Goal: Feedback & Contribution: Contribute content

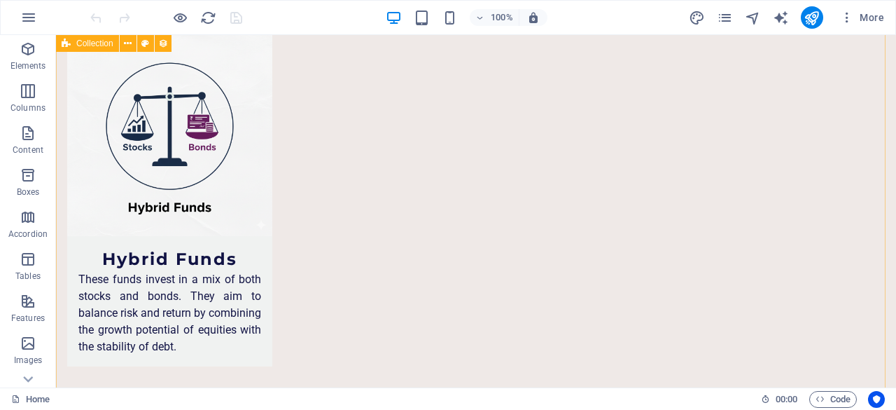
scroll to position [6743, 0]
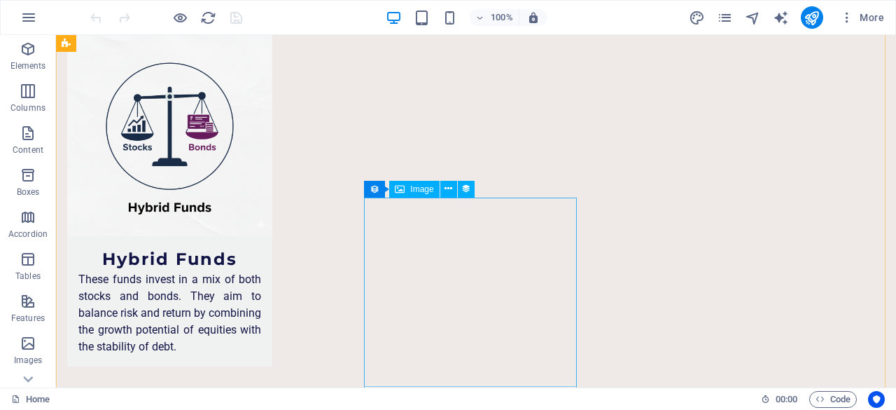
click at [452, 190] on button at bounding box center [448, 189] width 17 height 17
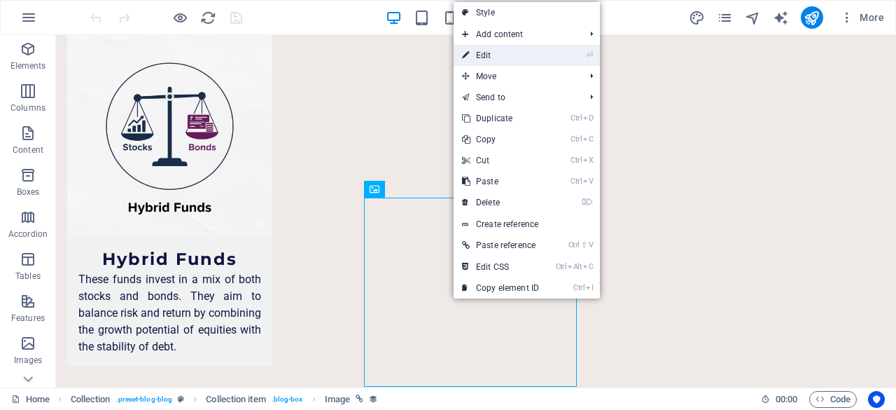
click at [510, 57] on link "⏎ Edit" at bounding box center [501, 55] width 94 height 21
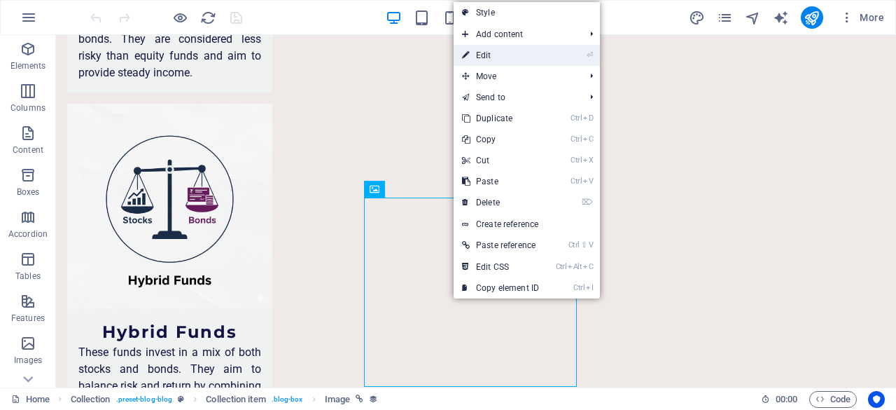
select select "px"
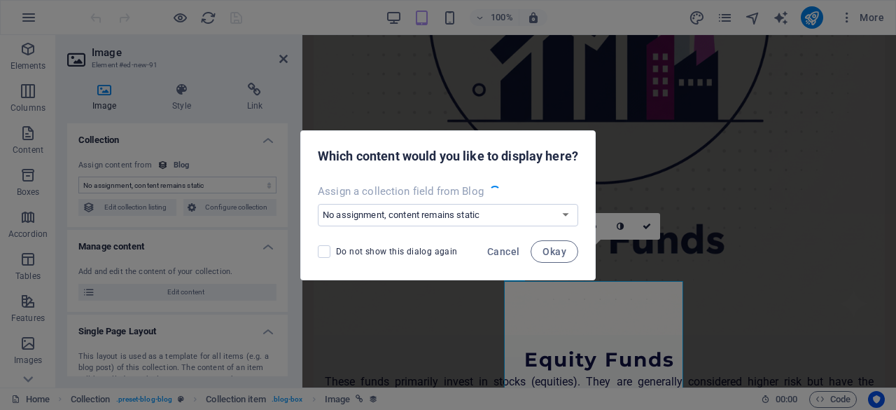
scroll to position [6580, 0]
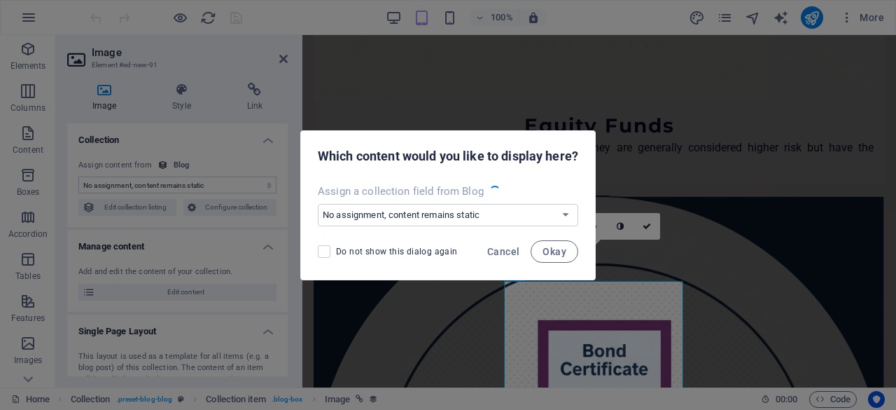
select select "image"
click at [513, 251] on span "Cancel" at bounding box center [503, 251] width 32 height 11
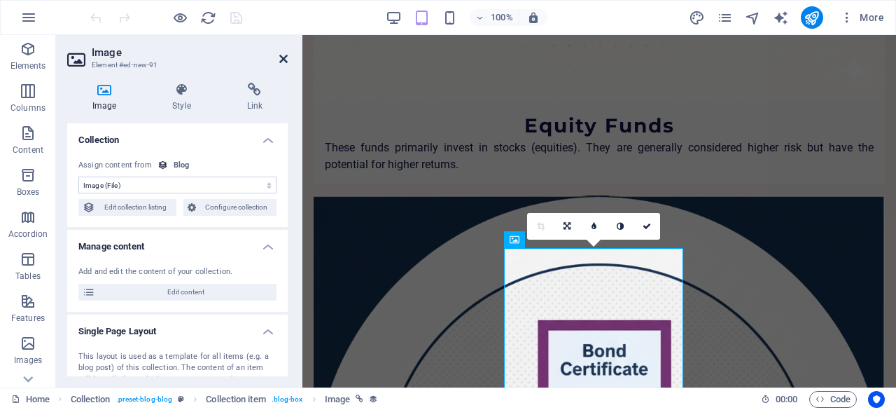
click at [281, 60] on icon at bounding box center [283, 58] width 8 height 11
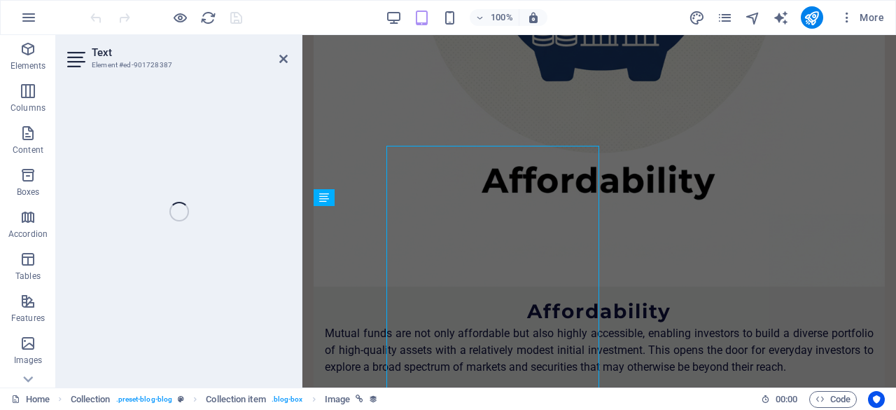
select select "description"
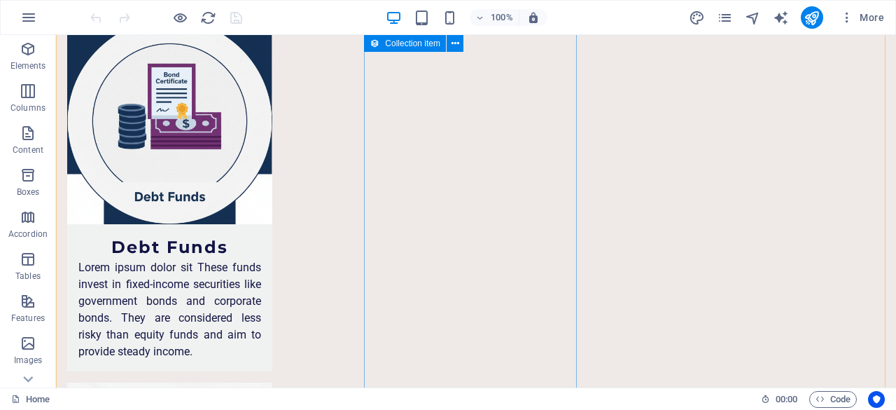
scroll to position [6391, 0]
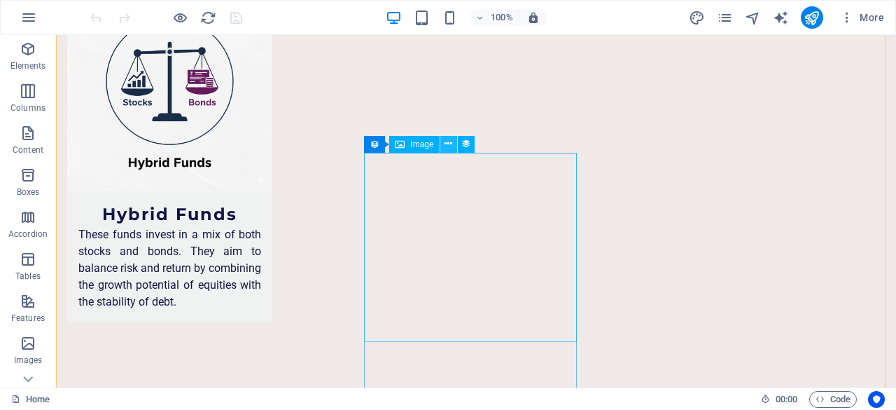
click at [447, 146] on icon at bounding box center [449, 144] width 8 height 15
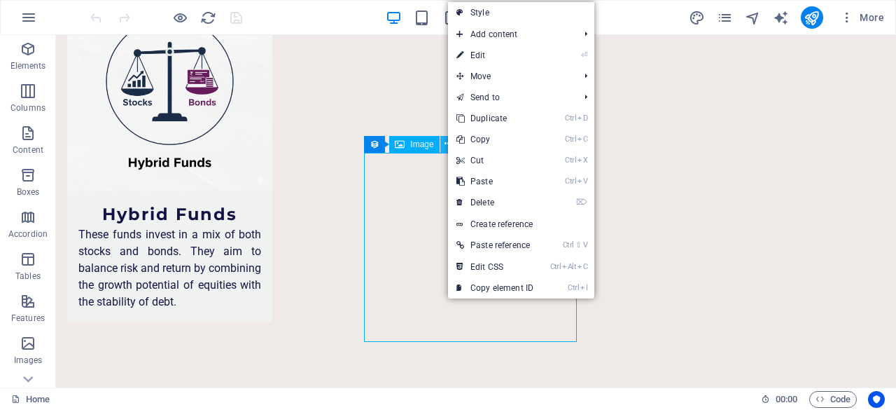
click at [447, 146] on icon at bounding box center [449, 144] width 8 height 15
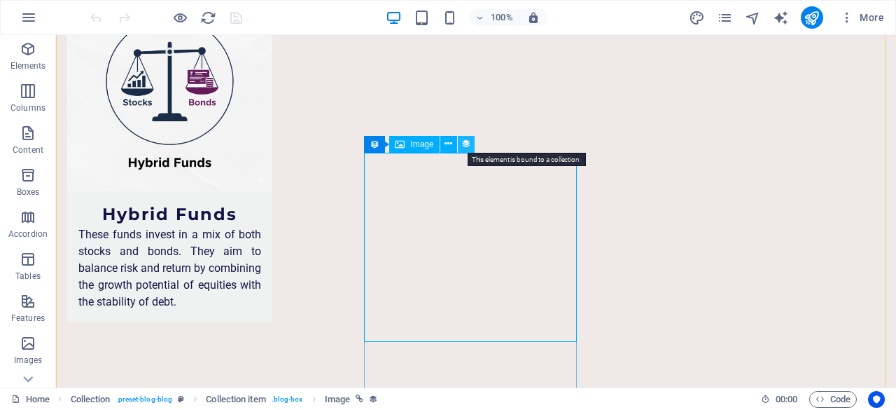
click at [469, 147] on icon at bounding box center [466, 144] width 10 height 15
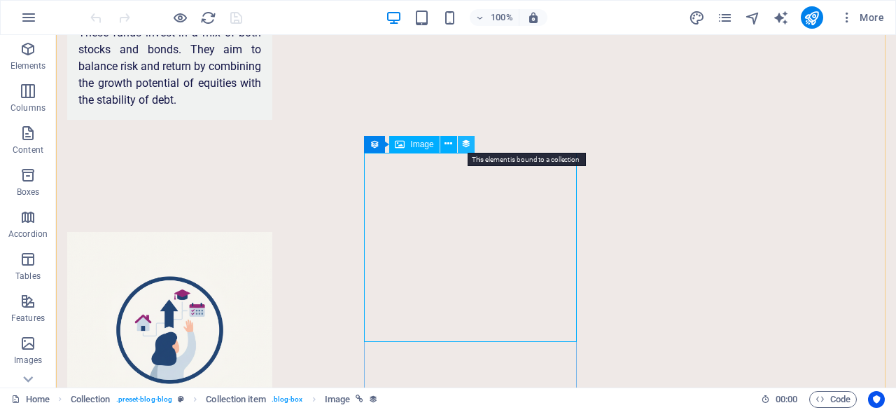
select select "image"
select select "px"
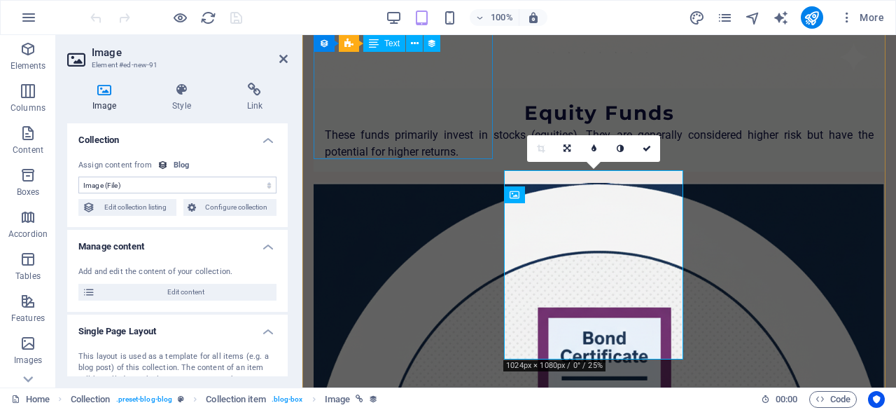
scroll to position [6625, 0]
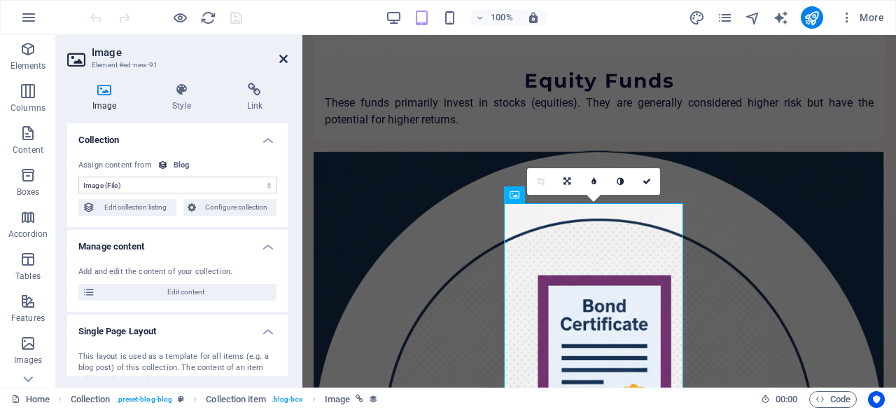
click at [287, 60] on icon at bounding box center [283, 58] width 8 height 11
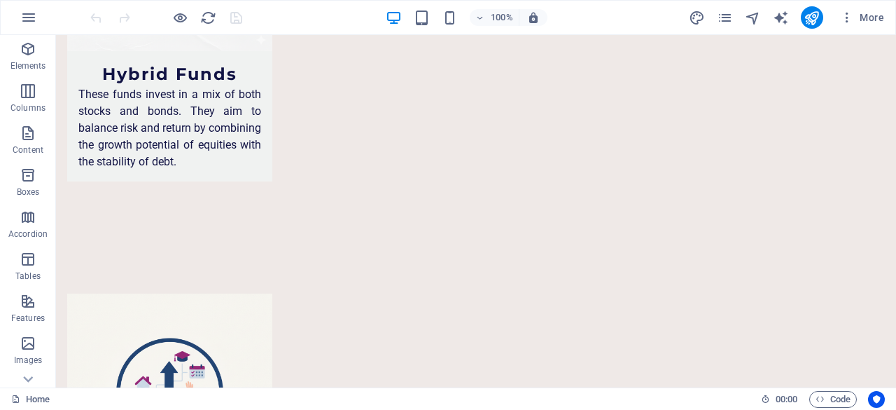
scroll to position [6503, 0]
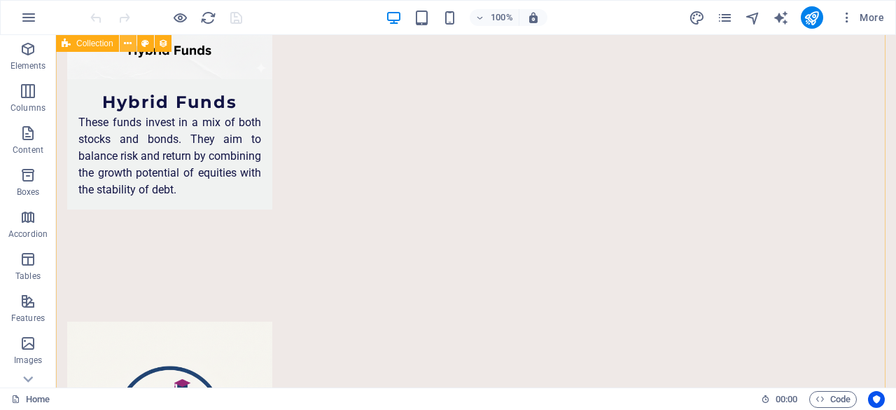
click at [130, 46] on icon at bounding box center [128, 43] width 8 height 15
click at [99, 48] on div "Collection" at bounding box center [87, 43] width 63 height 17
select select "columns.publishing_date_DESC"
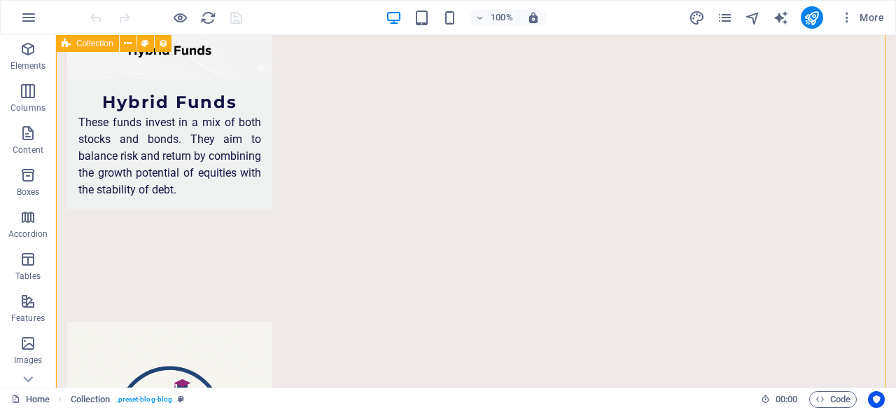
select select "columns.status"
select select "columns.publishing_date"
select select "past"
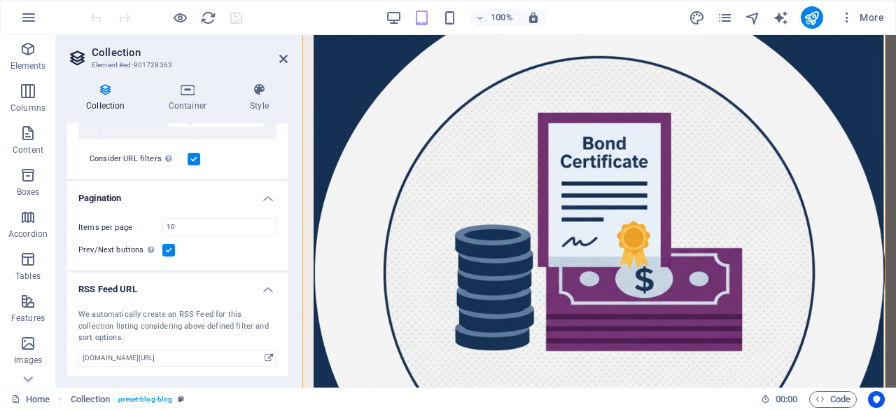
scroll to position [0, 0]
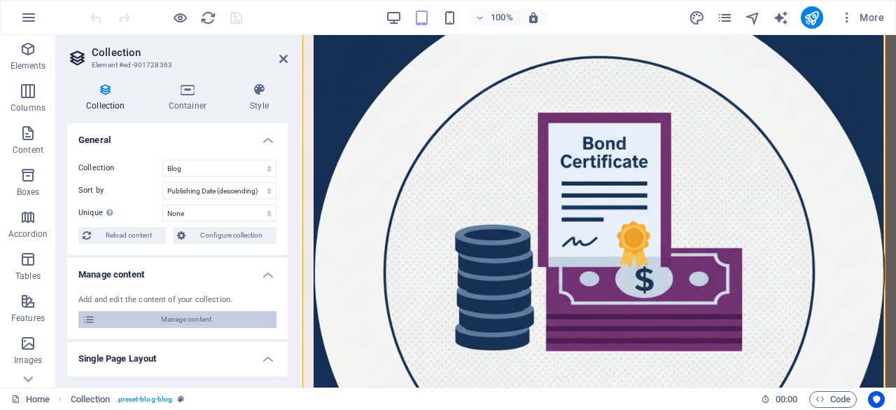
click at [207, 315] on span "Manage content" at bounding box center [185, 319] width 173 height 17
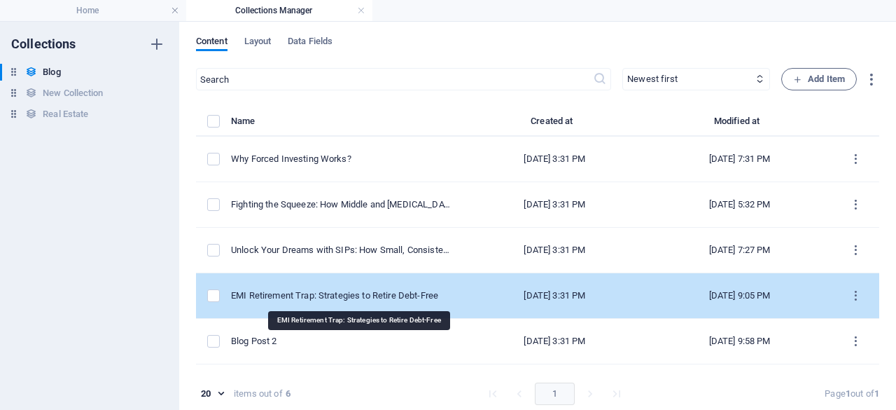
click at [434, 293] on div "EMI Retirement Trap: Strategies to Retire Debt-Free" at bounding box center [341, 295] width 220 height 13
click at [434, 293] on div "​ Newest first Oldest first Last modified Name (ascending) Name (descending) Sl…" at bounding box center [537, 242] width 683 height 348
select select "Wealth"
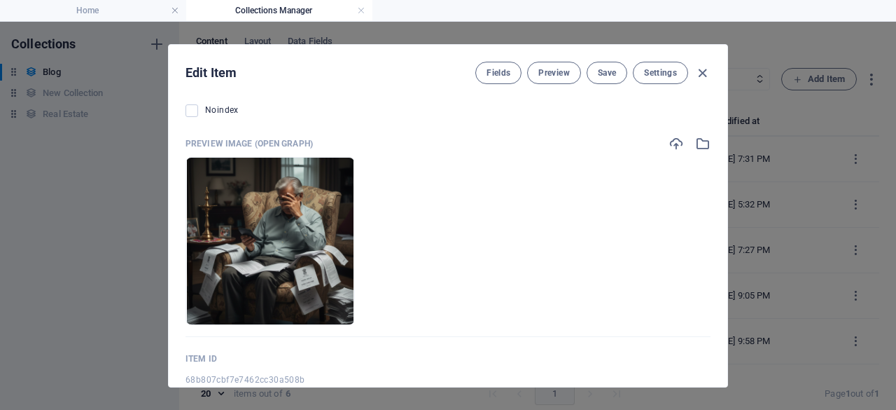
scroll to position [1509, 0]
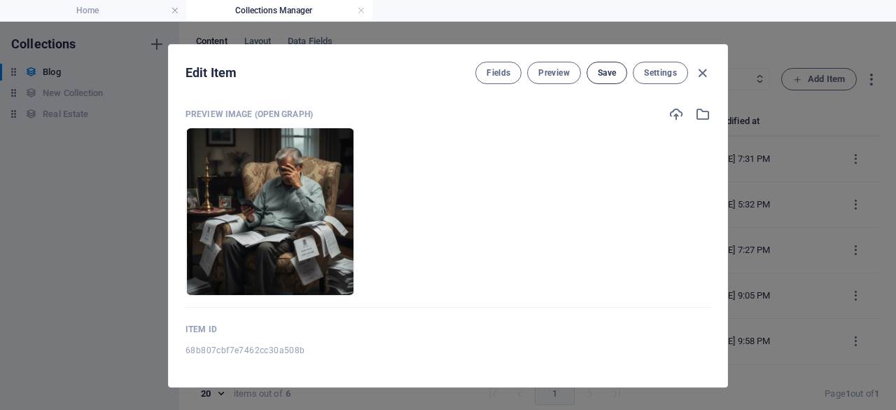
click at [619, 74] on button "Save" at bounding box center [607, 73] width 41 height 22
click at [701, 72] on icon "button" at bounding box center [702, 73] width 16 height 16
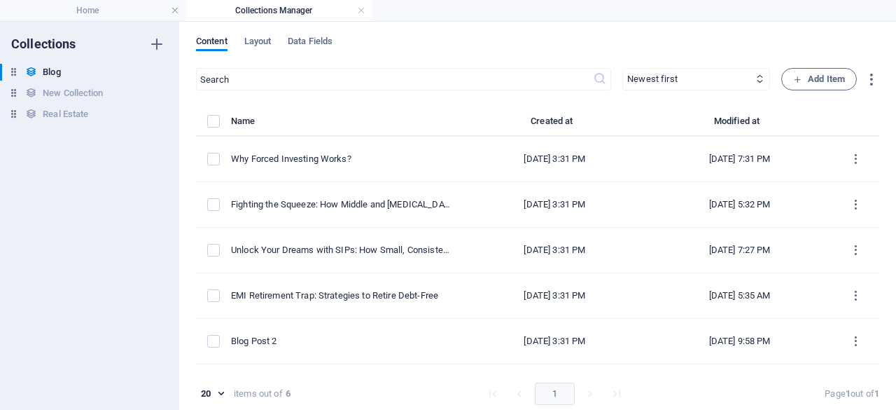
type input "[DATE]"
type input "avoid-emi-retirement-debt-free-golden-years"
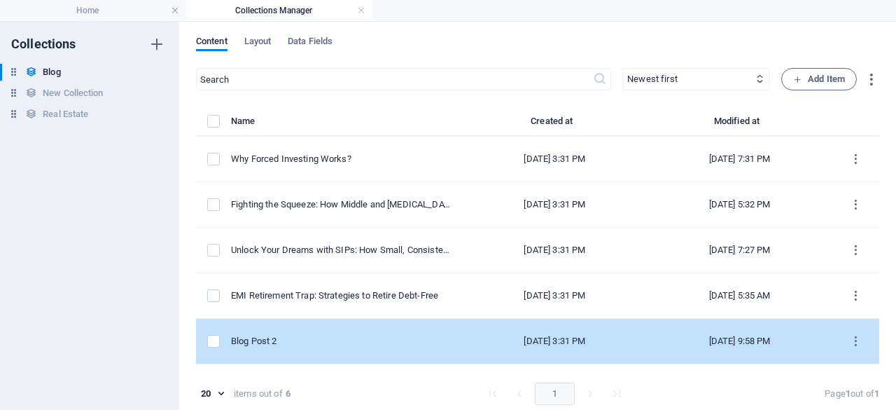
click at [462, 339] on td "[DATE] 3:31 PM" at bounding box center [554, 342] width 185 height 46
click at [455, 339] on div "​ Newest first Oldest first Last modified Name (ascending) Name (descending) Sl…" at bounding box center [537, 242] width 683 height 348
select select
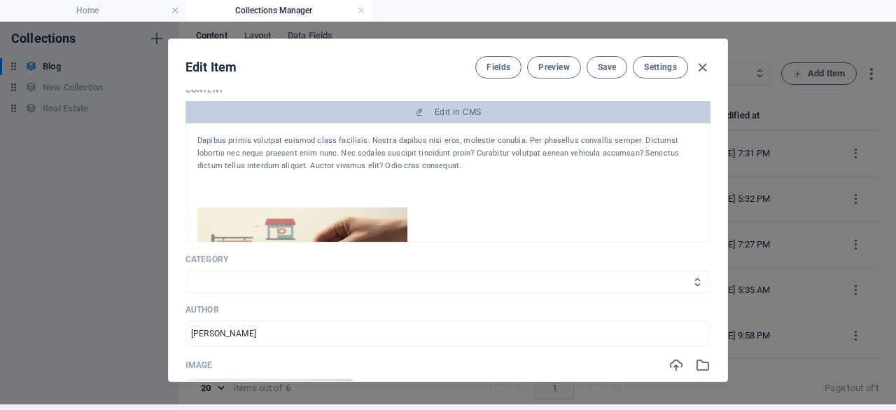
scroll to position [0, 0]
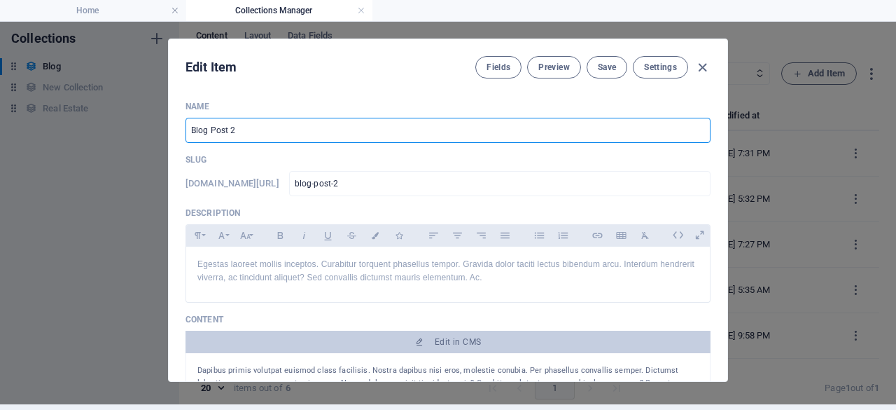
click at [536, 137] on input "Blog Post 2" at bounding box center [448, 130] width 525 height 25
paste input "Don't Wait: Why an Emergency Fund is a Financial Must-Have and How Much You Sho…"
type input "Don't Wait: Why an Emergency Fund is a Financial Must-Have and How Much You Sho…"
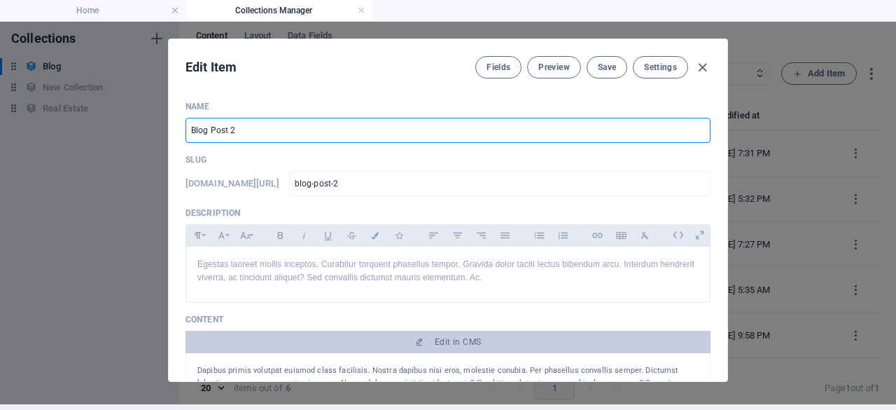
type input "don-t-wait-why-an-emergency-fund-is-a-financial-must-have-and-how-much-you-shou…"
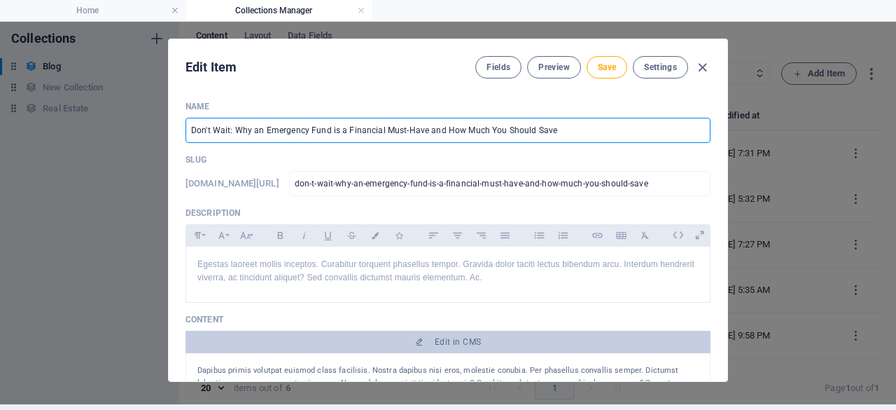
type input "Don't Wait: Why an Emergency Fund is a Financial Must-Have and How Much You Sho…"
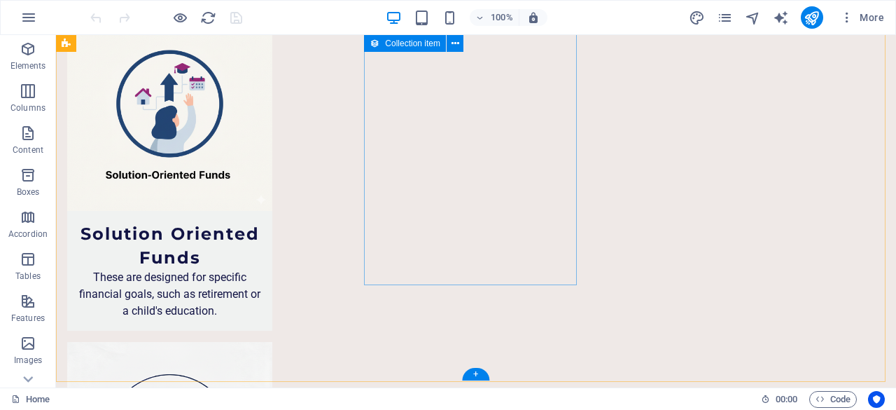
scroll to position [6422, 0]
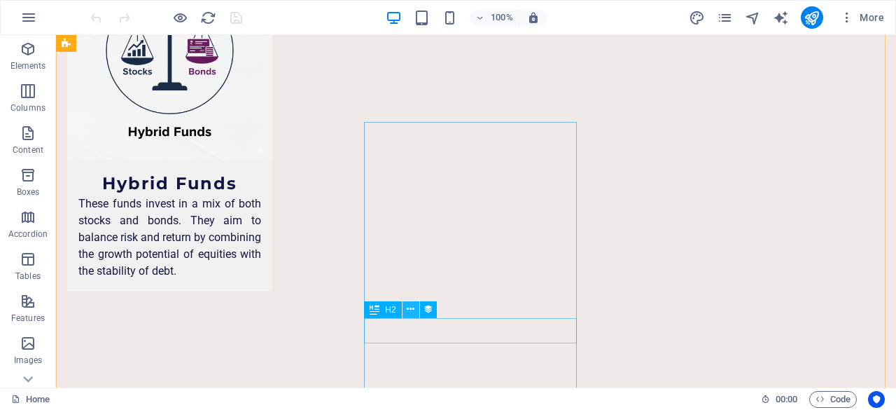
click at [412, 312] on icon at bounding box center [411, 309] width 8 height 15
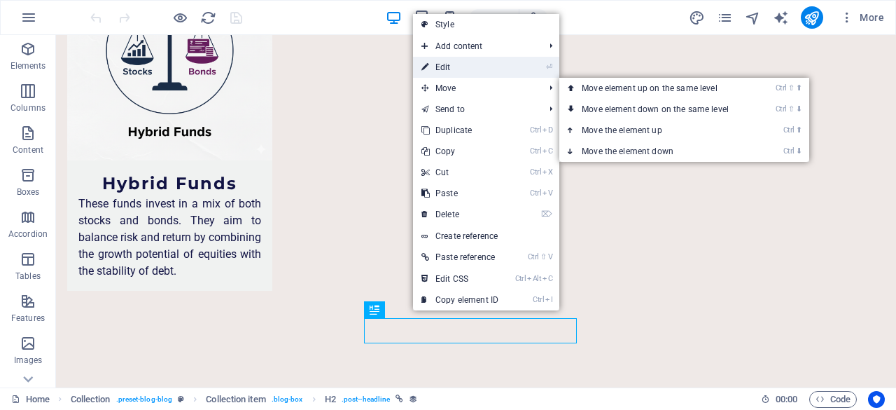
click at [475, 67] on link "⏎ Edit" at bounding box center [460, 67] width 94 height 21
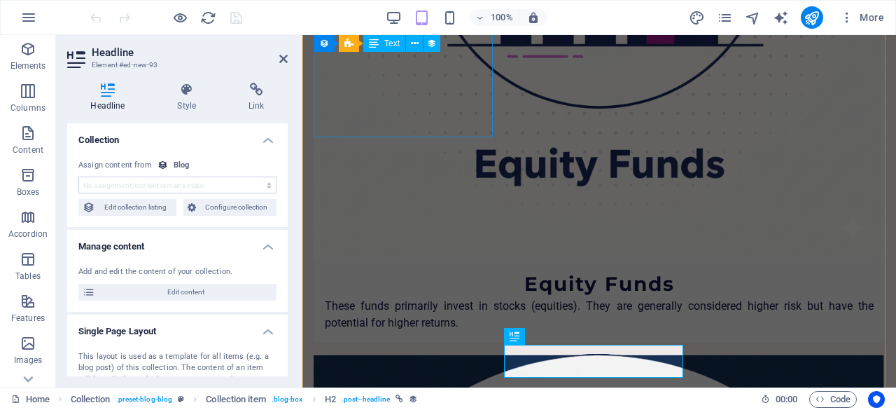
scroll to position [6680, 0]
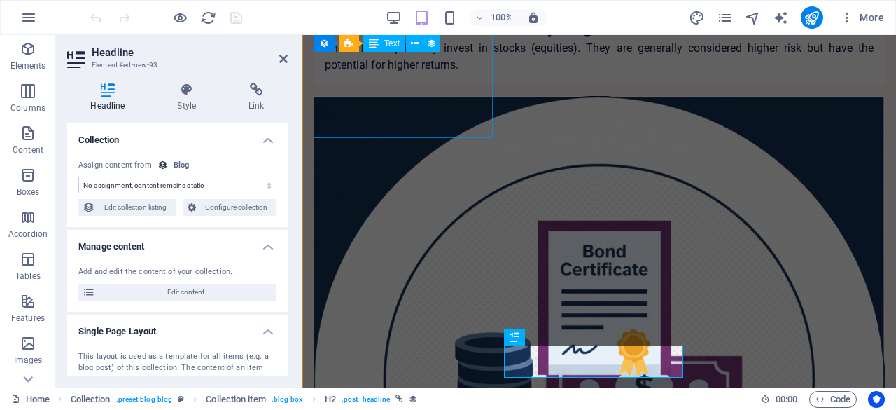
select select "name"
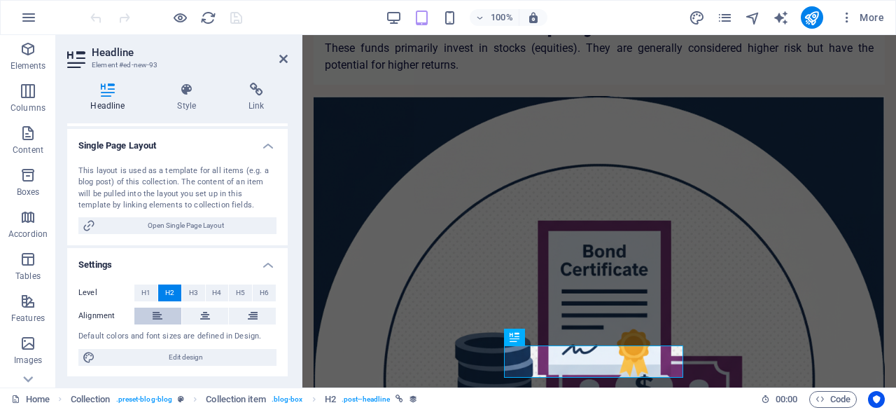
scroll to position [0, 0]
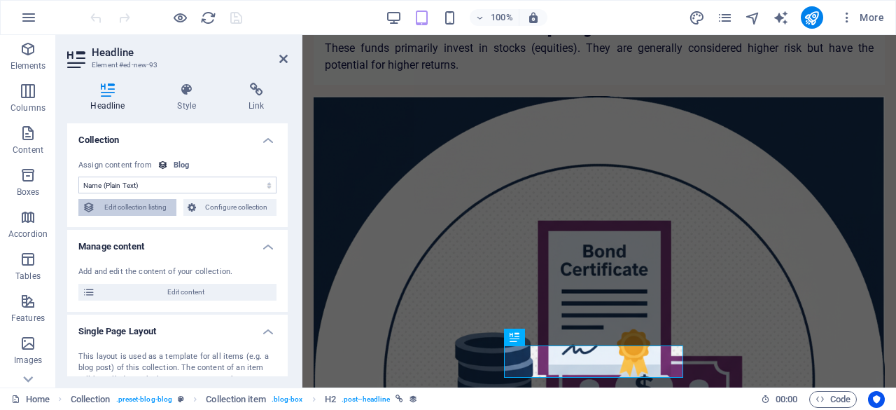
click at [151, 204] on span "Edit collection listing" at bounding box center [135, 207] width 73 height 17
click at [151, 204] on div "Headline Element #ed-new-93 Headline Style Link Collection No assignment, conte…" at bounding box center [476, 211] width 840 height 352
select select "columns.publishing_date_DESC"
select select "columns.status"
select select "columns.publishing_date"
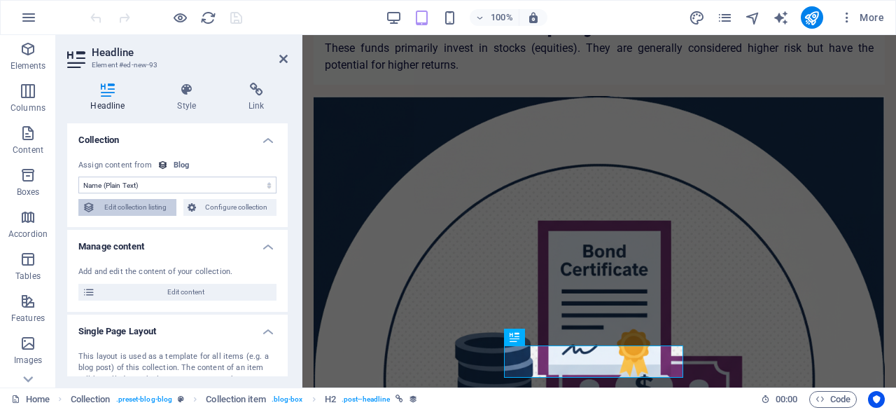
select select "past"
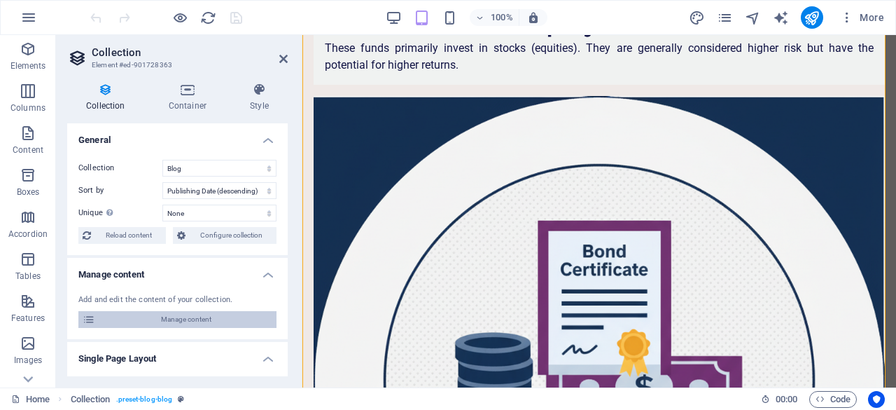
click at [193, 316] on span "Manage content" at bounding box center [185, 319] width 173 height 17
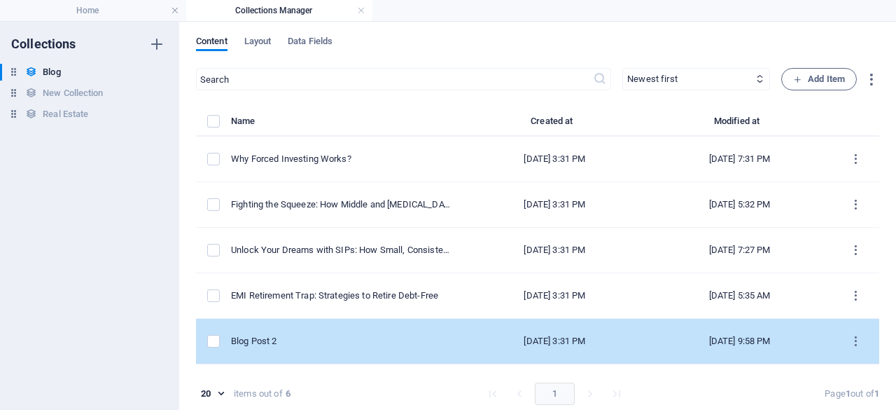
click at [351, 335] on div "Blog Post 2" at bounding box center [341, 341] width 220 height 13
click at [351, 334] on div "​ Newest first Oldest first Last modified Name (ascending) Name (descending) Sl…" at bounding box center [537, 242] width 683 height 348
select select
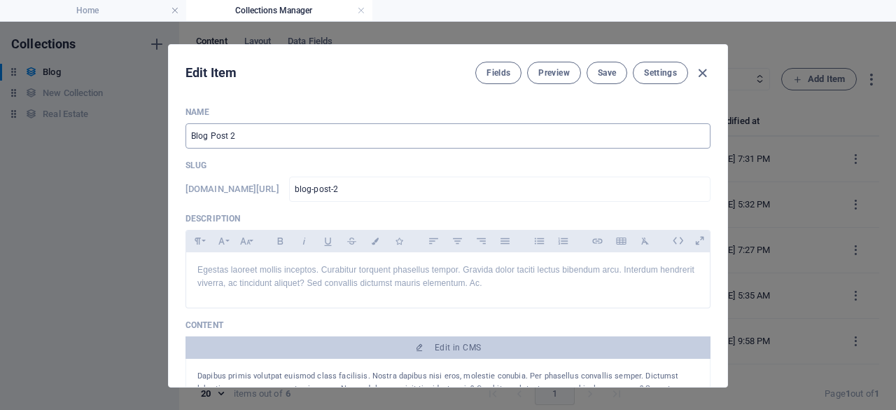
click at [270, 135] on input "Blog Post 2" at bounding box center [448, 135] width 525 height 25
drag, startPoint x: 270, startPoint y: 135, endPoint x: 230, endPoint y: 135, distance: 39.9
click at [235, 135] on input "Blog Post 2" at bounding box center [448, 135] width 525 height 25
click at [189, 137] on input "Blog Post 2" at bounding box center [448, 135] width 525 height 25
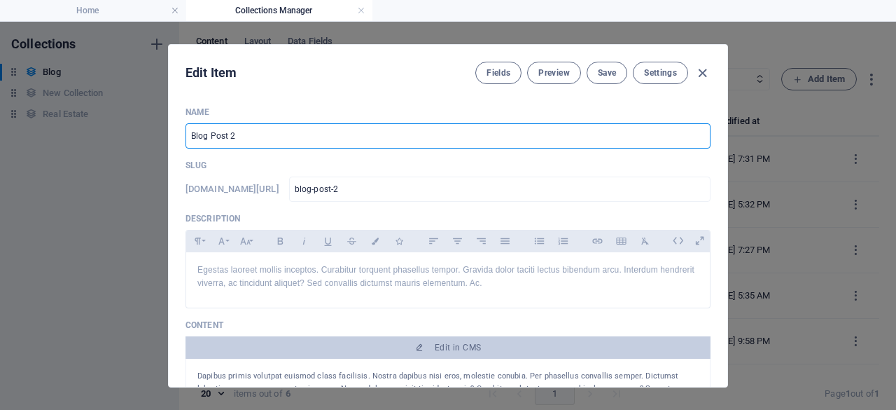
click at [248, 138] on input "Blog Post 2" at bounding box center [448, 135] width 525 height 25
type input "B"
paste input "Don't Wait: Why an Emergency Fund is a Financial Must-Have and How Much You Sho…"
type input "Don't Wait: Why an Emergency Fund is a Financial Must-Have and How Much You Sho…"
click at [613, 71] on span "Save" at bounding box center [607, 72] width 18 height 11
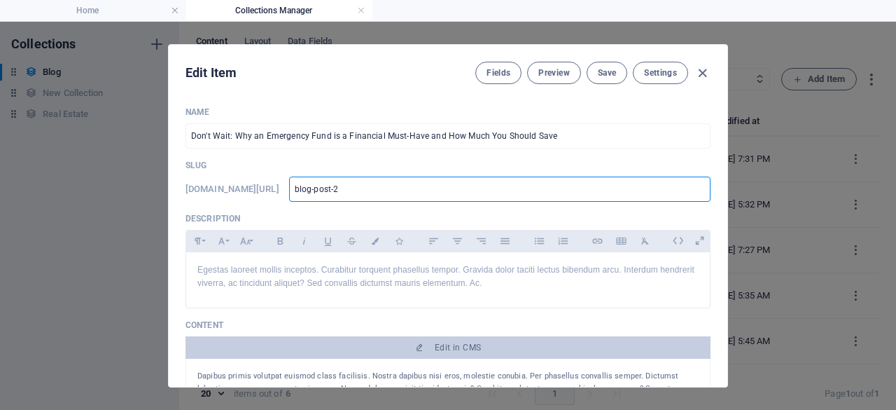
drag, startPoint x: 407, startPoint y: 186, endPoint x: 337, endPoint y: 188, distance: 70.0
click at [337, 188] on div "[DOMAIN_NAME][URL] blog-post-2 ​" at bounding box center [448, 188] width 525 height 25
paste input "emergency-fund-must-have-savings-guide"
type input "emergency-fund-must-have-savings-guide"
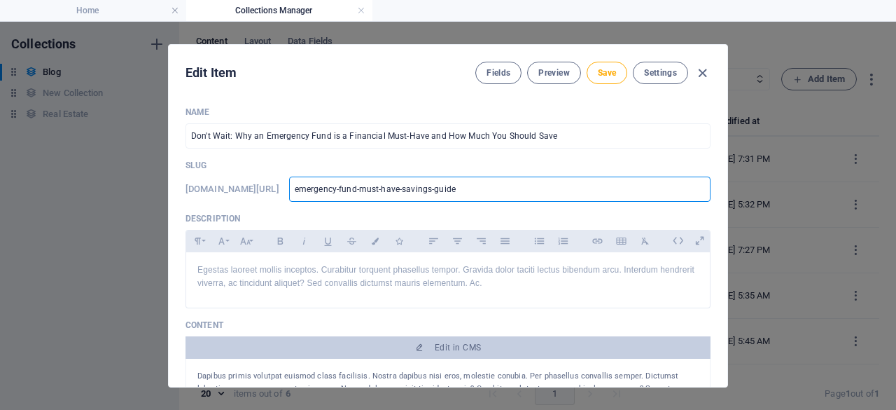
type input "emergency-fund-must-have-savings-guide"
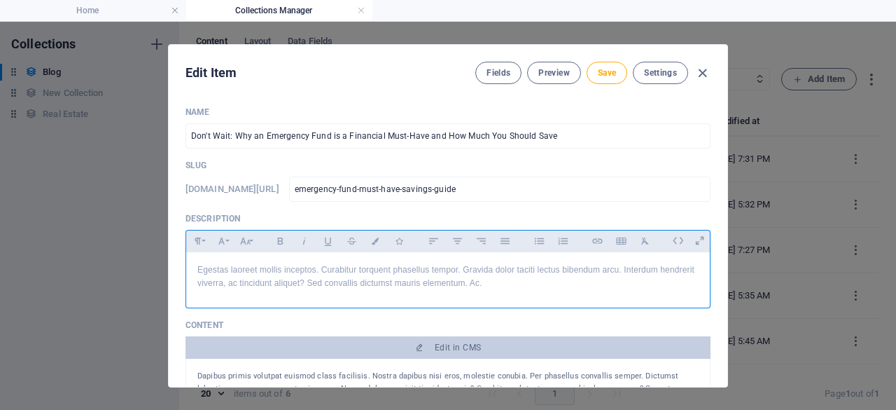
click at [368, 280] on p "Egestas laoreet mollis inceptos. Curabitur torquent phasellus tempor. Gravida d…" at bounding box center [447, 276] width 501 height 27
click at [192, 268] on div "Egestas laoreet mollis inceptos. Curabitur torquent phasellus tempor. Gravida d…" at bounding box center [448, 276] width 524 height 49
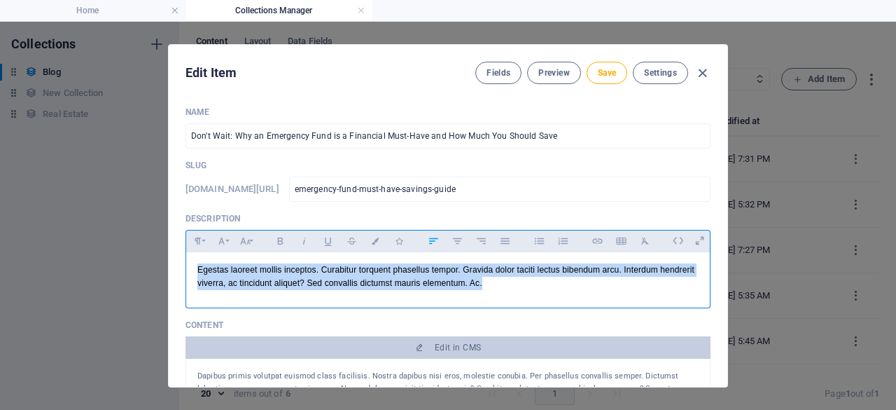
drag, startPoint x: 192, startPoint y: 268, endPoint x: 203, endPoint y: 270, distance: 11.3
click at [203, 270] on div "Egestas laoreet mollis inceptos. Curabitur torquent phasellus tempor. Gravida d…" at bounding box center [448, 276] width 524 height 49
click at [203, 270] on p "Egestas laoreet mollis inceptos. Curabitur torquent phasellus tempor. Gravida d…" at bounding box center [447, 276] width 501 height 27
drag, startPoint x: 193, startPoint y: 270, endPoint x: 504, endPoint y: 293, distance: 312.4
click at [504, 293] on div "Egestas laoreet mollis inceptos. Curabitur torquent phasellus tempor. Gravida d…" at bounding box center [448, 276] width 524 height 49
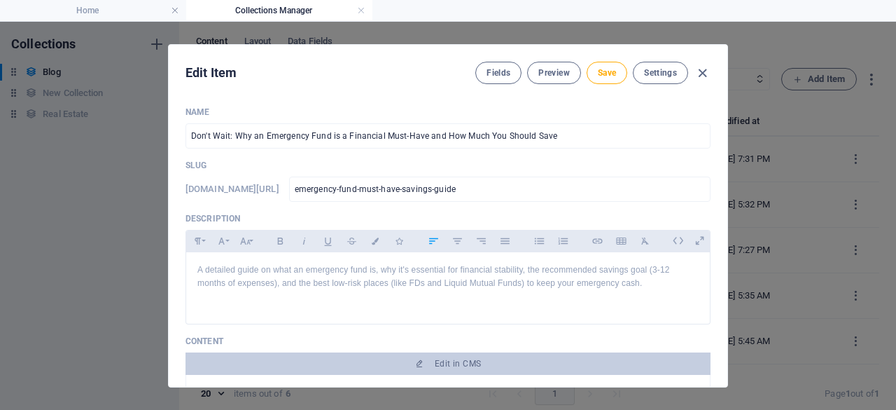
click at [726, 121] on div "Edit Item Fields Preview Save Settings Name Don't Wait: Why an Emergency Fund i…" at bounding box center [448, 215] width 560 height 343
drag, startPoint x: 726, startPoint y: 121, endPoint x: 725, endPoint y: 130, distance: 8.4
click at [725, 130] on div "Edit Item Fields Preview Save Settings Name Don't Wait: Why an Emergency Fund i…" at bounding box center [448, 215] width 560 height 343
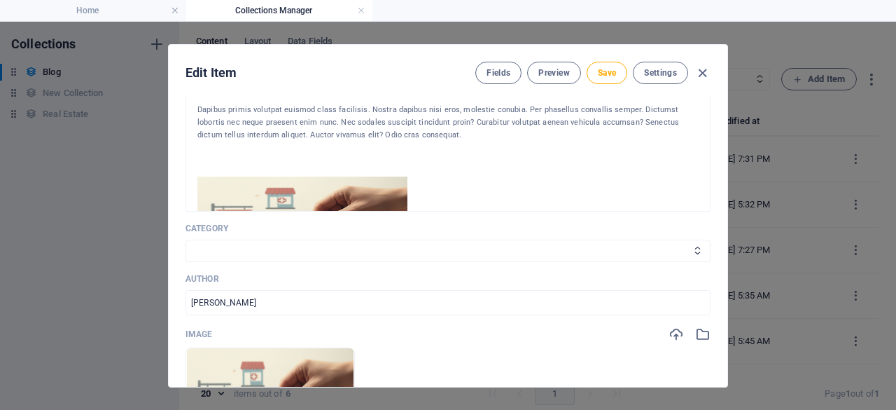
scroll to position [288, 0]
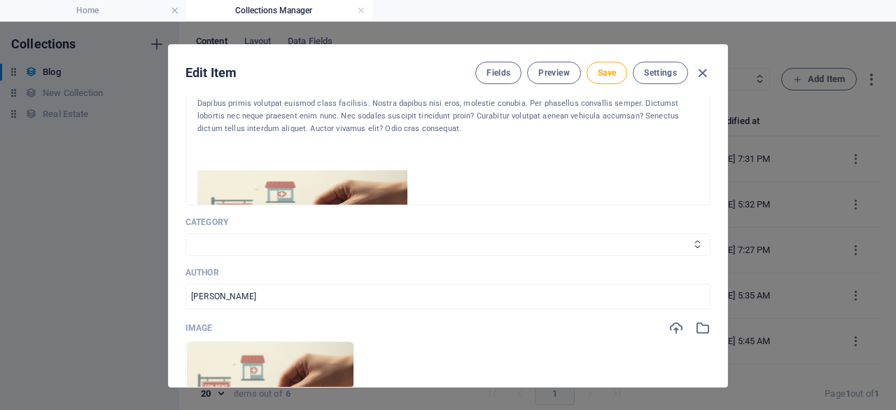
click at [614, 247] on select "Investing Wealth SIP SWP" at bounding box center [448, 244] width 525 height 22
click at [552, 244] on select "Investing Wealth SIP SWP" at bounding box center [448, 244] width 525 height 22
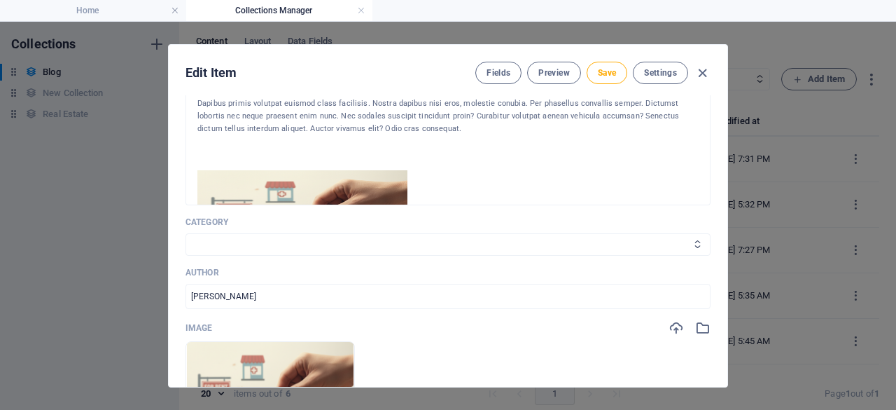
click at [552, 244] on select "Investing Wealth SIP SWP" at bounding box center [448, 244] width 525 height 22
click at [552, 243] on select "Investing Wealth SIP SWP" at bounding box center [448, 244] width 525 height 22
select select "Wealth"
click at [186, 233] on select "Investing Wealth SIP SWP" at bounding box center [448, 244] width 525 height 22
click at [562, 277] on div "Author [PERSON_NAME] ​" at bounding box center [448, 288] width 525 height 42
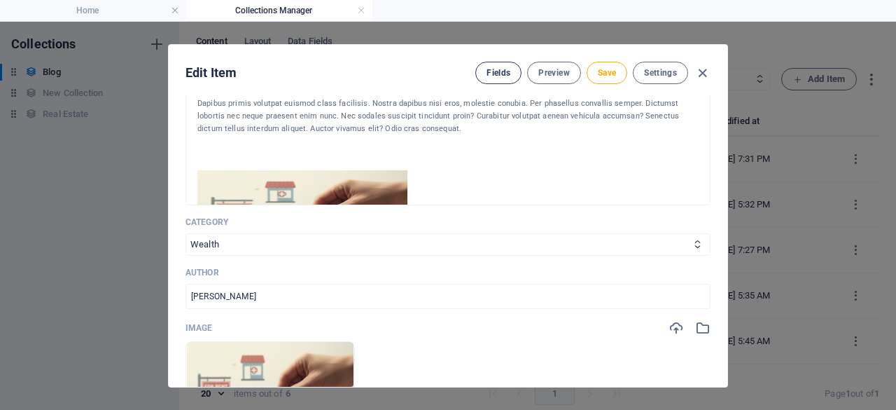
click at [501, 73] on span "Fields" at bounding box center [499, 72] width 24 height 11
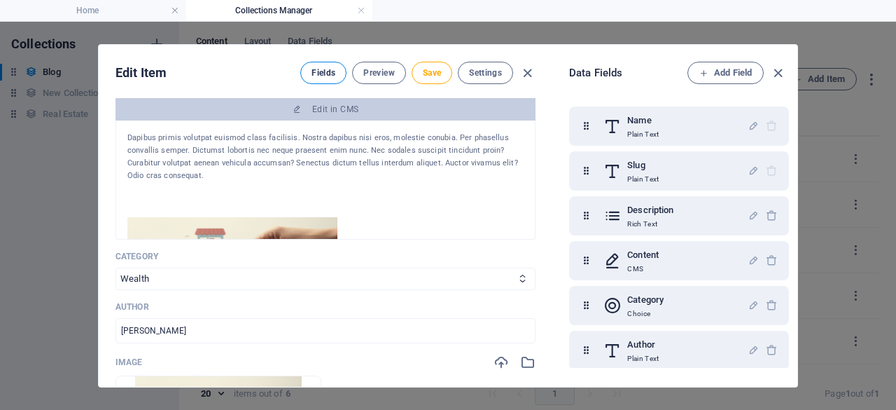
scroll to position [323, 0]
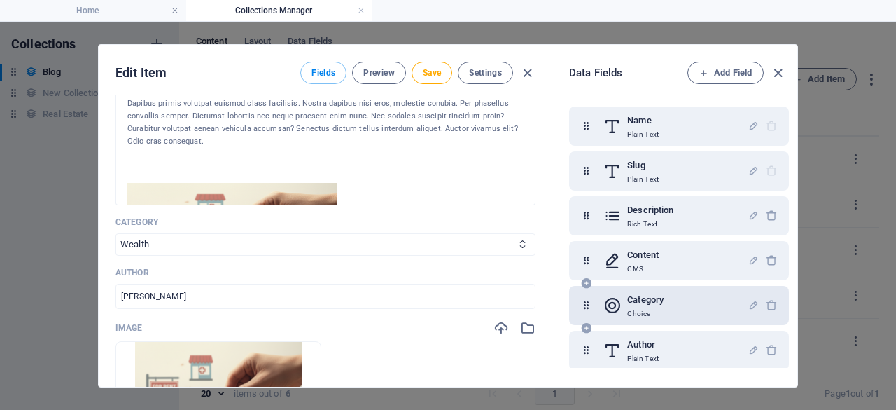
click at [678, 302] on div "Category Choice" at bounding box center [675, 305] width 144 height 28
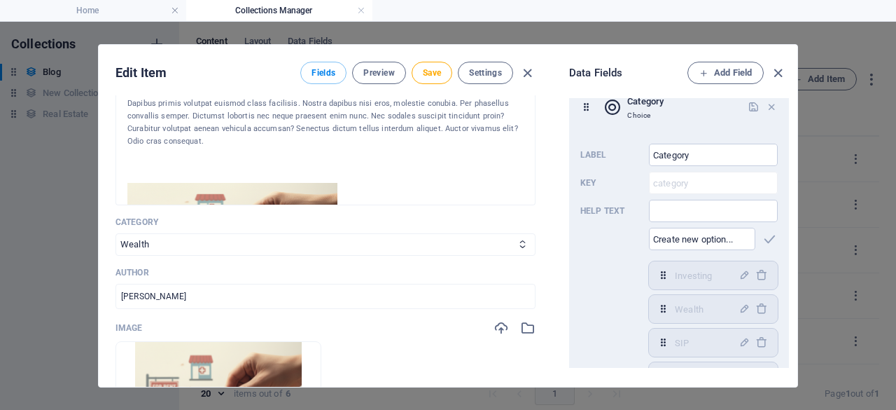
scroll to position [178, 0]
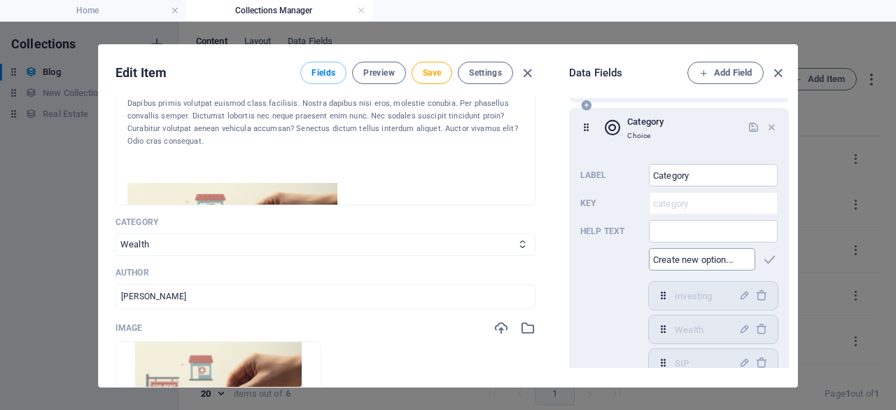
click at [705, 258] on input "text" at bounding box center [702, 259] width 106 height 22
click at [705, 257] on input "text" at bounding box center [702, 259] width 106 height 22
type input "Savings"
click at [763, 261] on icon "button" at bounding box center [770, 259] width 16 height 16
drag, startPoint x: 794, startPoint y: 190, endPoint x: 790, endPoint y: 206, distance: 15.8
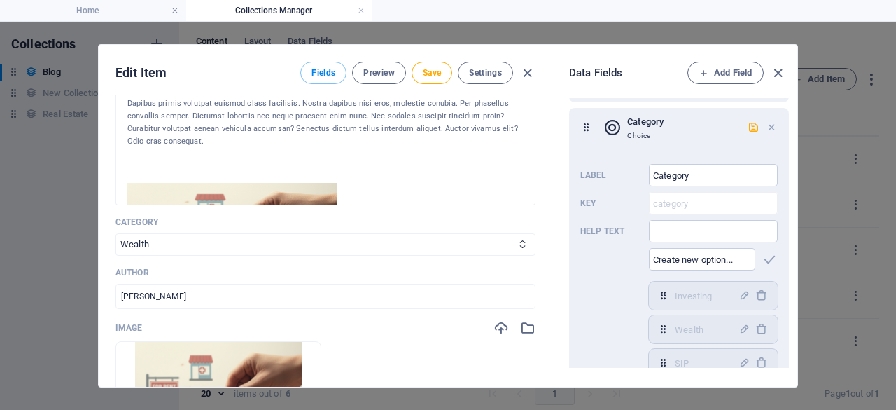
click at [790, 206] on div "Data Fields Add Field Name Plain Text Slug Plain Text Description Rich Text Con…" at bounding box center [674, 216] width 245 height 342
click at [789, 207] on div "Name Plain Text Slug Plain Text Description Rich Text Content CMS Category Choi…" at bounding box center [681, 233] width 225 height 270
drag, startPoint x: 789, startPoint y: 207, endPoint x: 791, endPoint y: 220, distance: 13.5
click at [791, 220] on div "Name Plain Text Slug Plain Text Description Rich Text Content CMS Category Choi…" at bounding box center [681, 233] width 225 height 270
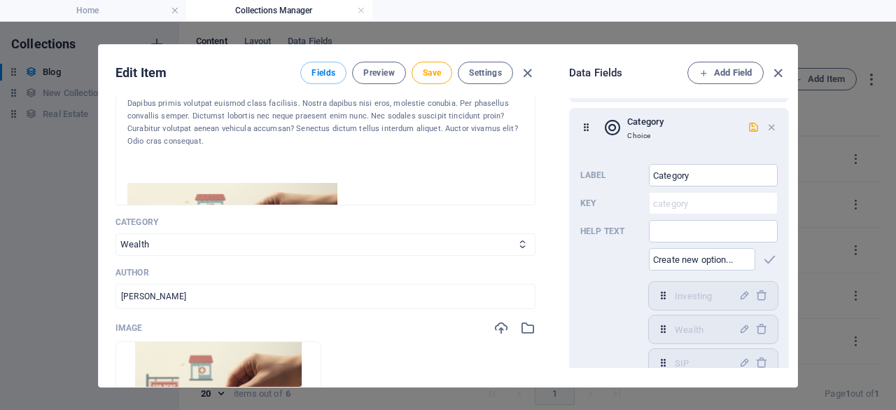
click at [795, 233] on div "Data Fields Add Field Name Plain Text Slug Plain Text Description Rich Text Con…" at bounding box center [674, 216] width 245 height 342
click at [749, 128] on icon "button" at bounding box center [754, 127] width 12 height 12
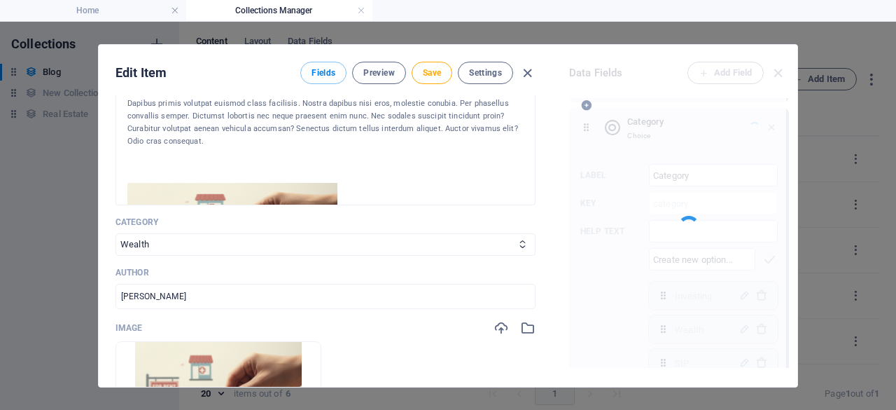
scroll to position [188, 0]
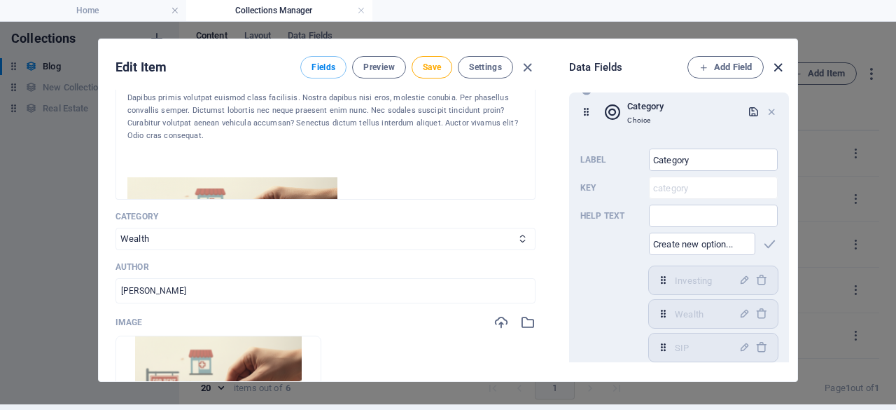
click at [781, 64] on icon "button" at bounding box center [778, 68] width 16 height 16
click at [781, 64] on div "Edit Item Fields Preview Save Settings Name Don't Wait: Why an Emergency Fund i…" at bounding box center [448, 210] width 896 height 388
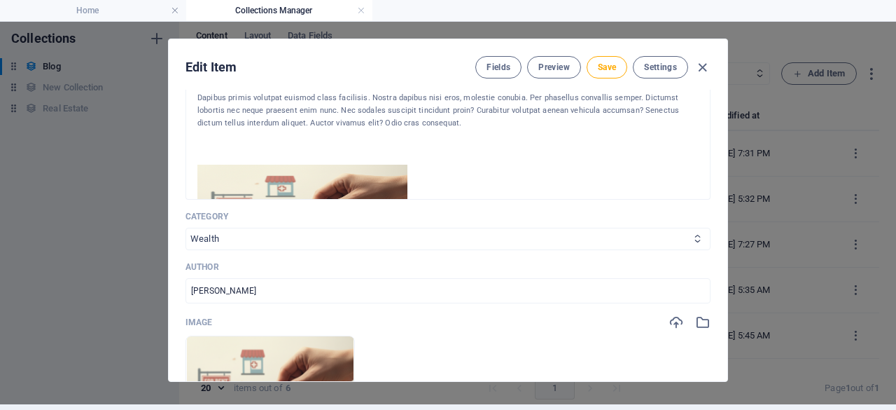
click at [498, 239] on select "Investing Wealth SIP SWP Savings" at bounding box center [448, 239] width 525 height 22
click at [503, 234] on select "Investing Wealth SIP SWP Savings" at bounding box center [448, 239] width 525 height 22
click at [504, 234] on select "Investing Wealth SIP SWP Savings" at bounding box center [448, 239] width 525 height 22
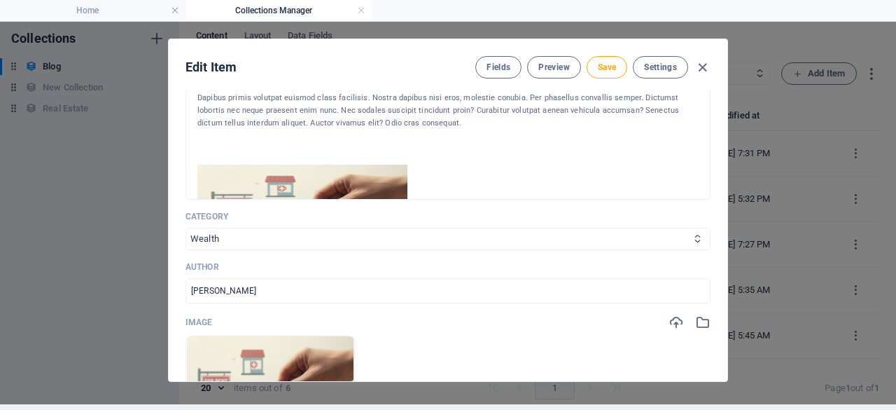
click at [504, 234] on select "Investing Wealth SIP SWP Savings" at bounding box center [448, 239] width 525 height 22
select select "Savings"
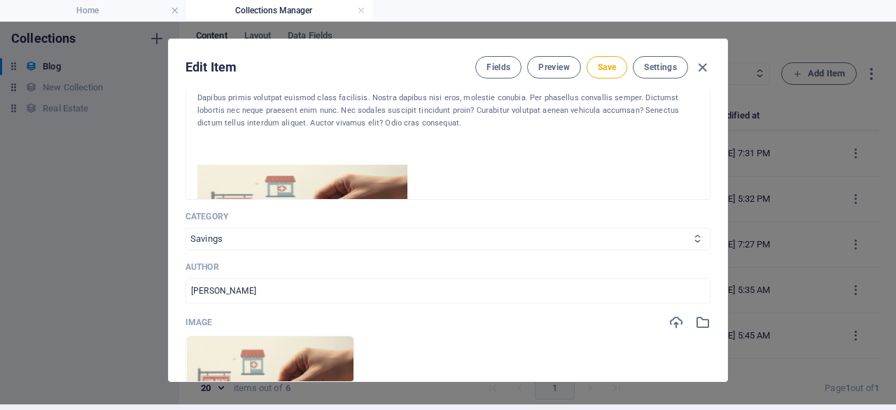
click at [186, 228] on select "Investing Wealth SIP SWP Savings" at bounding box center [448, 239] width 525 height 22
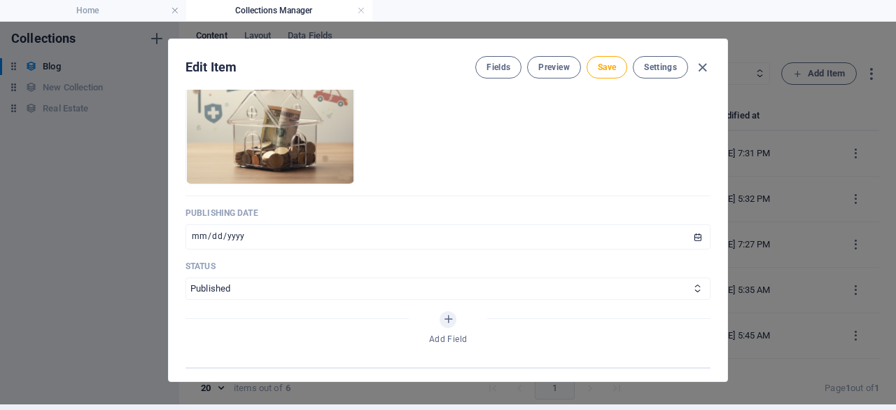
scroll to position [613, 0]
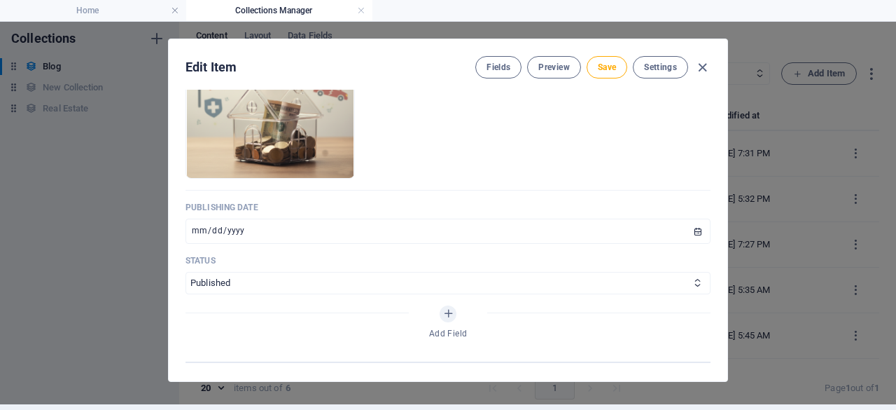
click at [729, 209] on div "Edit Item Fields Preview Save Settings Name Don't Wait: Why an Emergency Fund i…" at bounding box center [448, 210] width 896 height 388
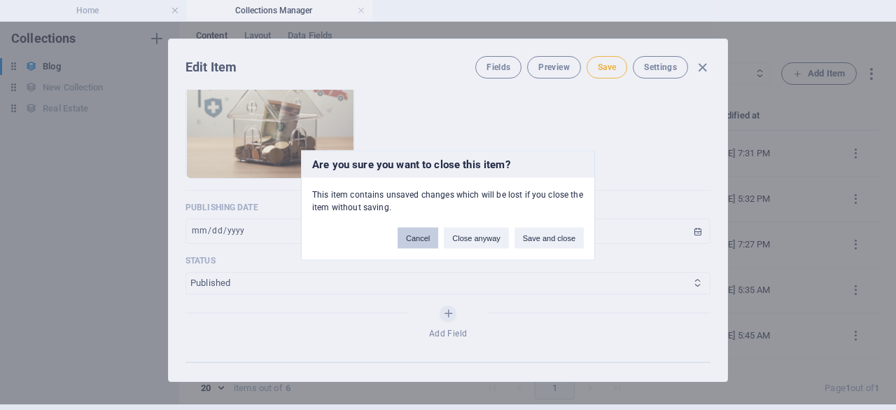
click at [415, 236] on button "Cancel" at bounding box center [418, 237] width 41 height 21
click at [415, 236] on input "[DATE]" at bounding box center [448, 230] width 525 height 25
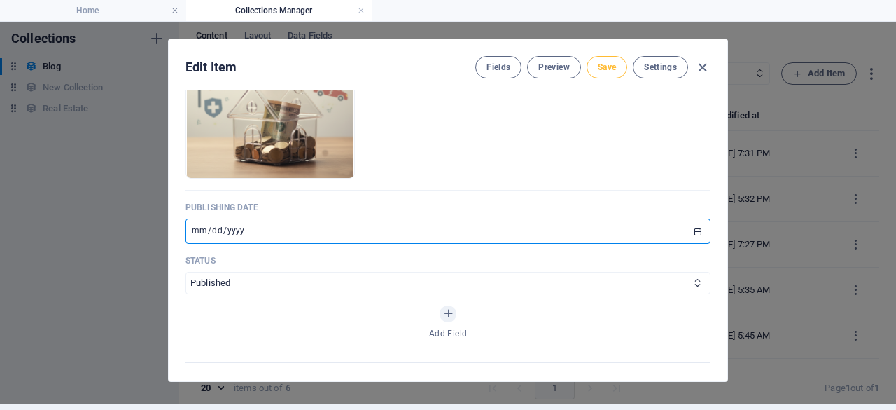
click at [601, 68] on span "Save" at bounding box center [607, 67] width 18 height 11
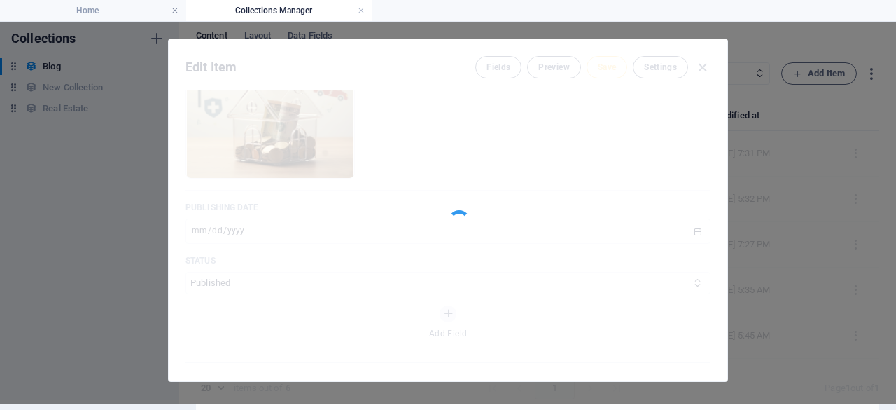
type input "emergency-fund-must-have-savings-guide"
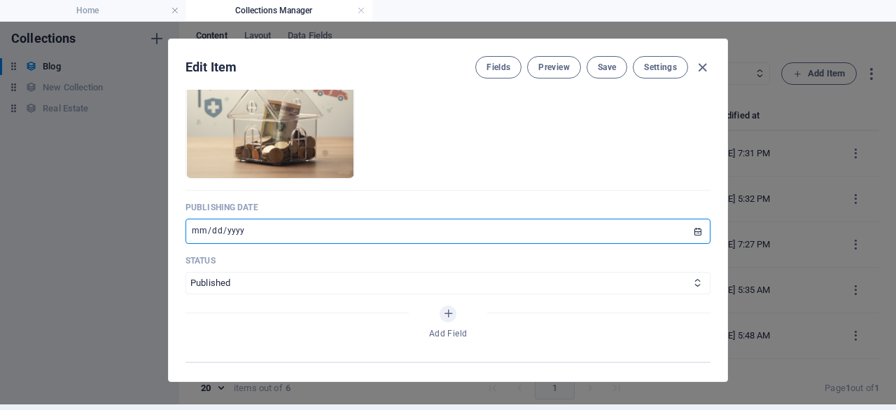
click at [424, 225] on input "[DATE]" at bounding box center [448, 230] width 525 height 25
click at [697, 227] on input "[DATE]" at bounding box center [448, 230] width 525 height 25
type input "[DATE]"
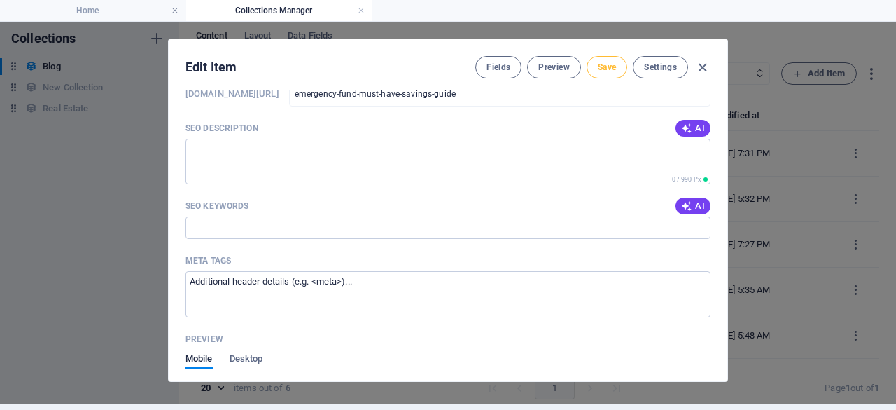
click at [602, 62] on span "Save" at bounding box center [607, 67] width 18 height 11
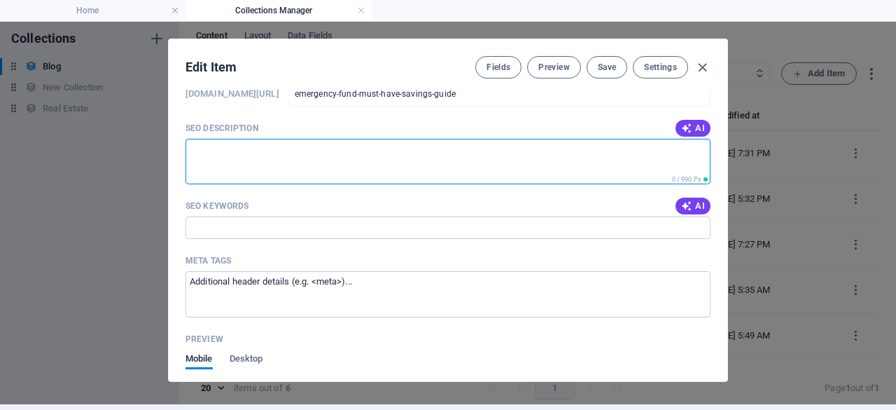
click at [346, 153] on textarea "SEO Description" at bounding box center [448, 162] width 525 height 46
paste textarea "Secure your future! Learn why an emergency fund is a financial necessity, the 3…"
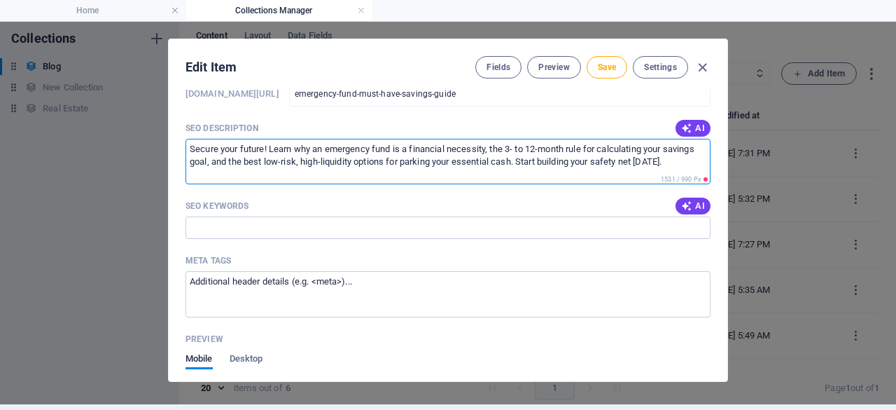
scroll to position [0, 0]
type textarea "Secure your future! Learn why an emergency fund is a financial necessity, the 3…"
click at [336, 222] on input "SEO Keywords" at bounding box center [448, 227] width 525 height 22
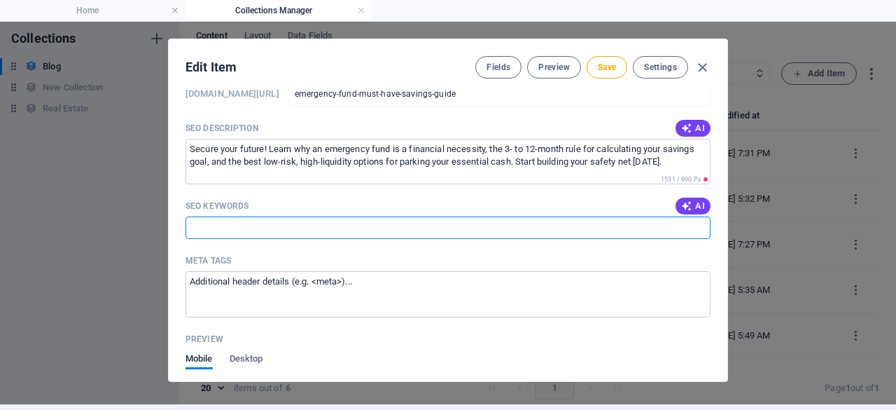
paste input "emergency fund, financial planning, personal finance, savings goals, liquid mut…"
type input "emergency fund, financial planning, personal finance, savings goals, liquid mut…"
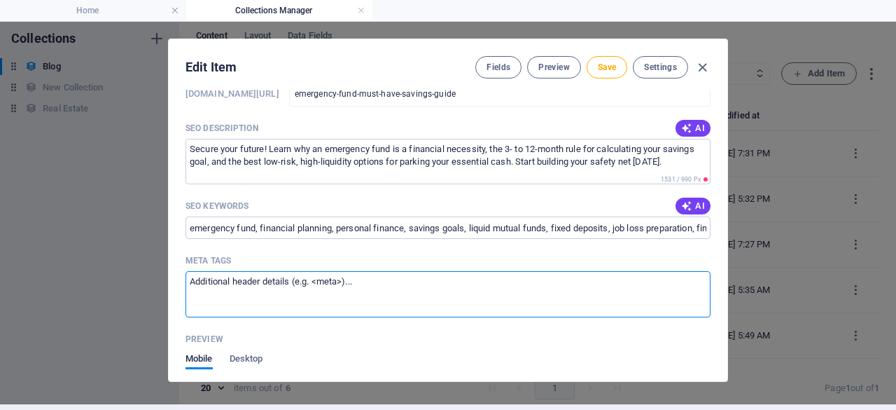
click at [435, 291] on textarea "Meta tags ​" at bounding box center [448, 294] width 525 height 46
paste textarea "<meta name="description" content="Secure your future! Learn why an emergency fu…"
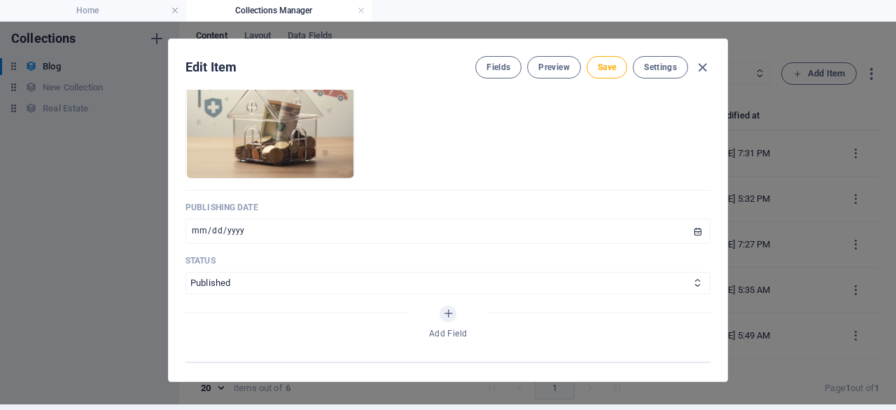
scroll to position [216, 0]
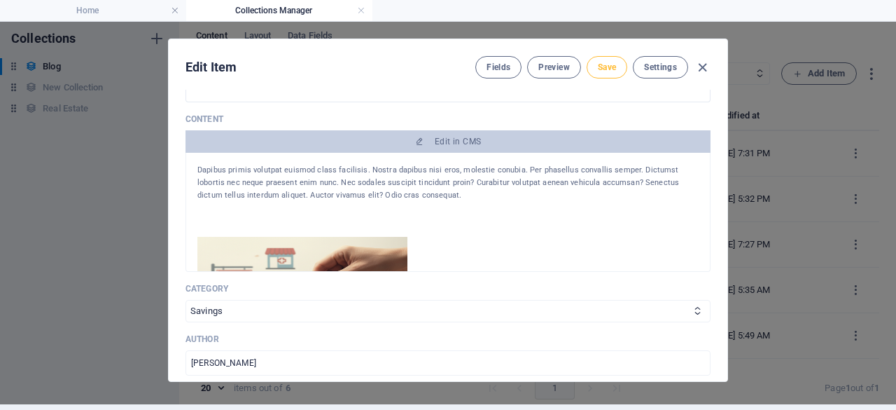
type textarea "<meta name="description" content="Secure your future! Learn why an emergency fu…"
click at [601, 67] on span "Save" at bounding box center [607, 67] width 18 height 11
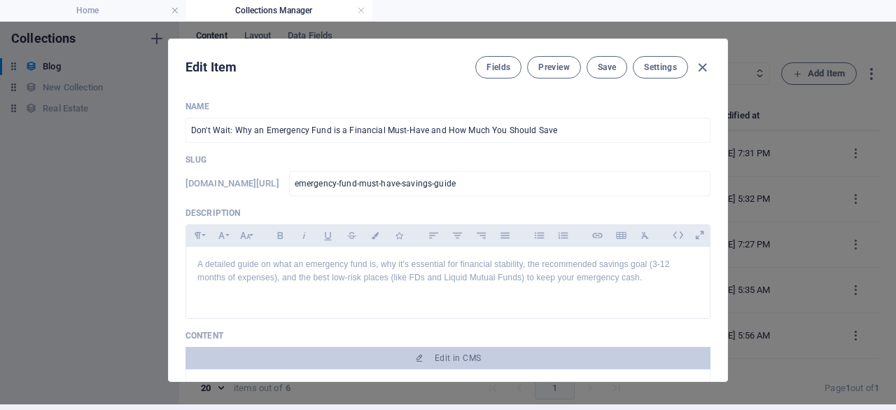
scroll to position [0, 0]
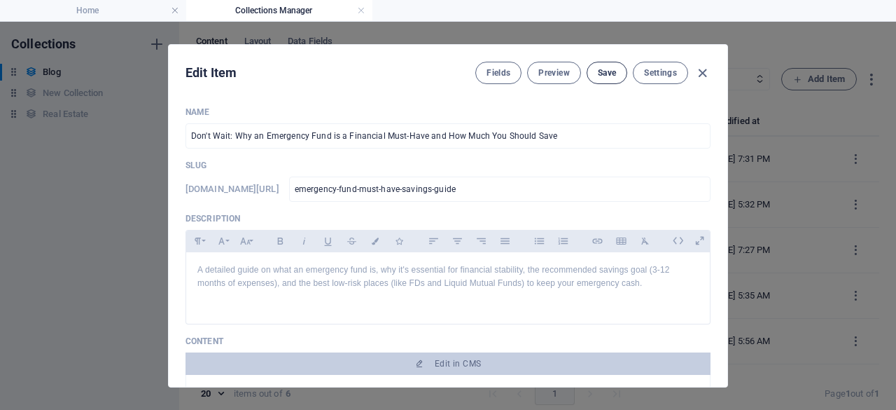
click at [602, 67] on span "Save" at bounding box center [607, 72] width 18 height 11
click at [700, 72] on icon "button" at bounding box center [702, 73] width 16 height 16
type input "emergency-fund-must-have-savings-guide"
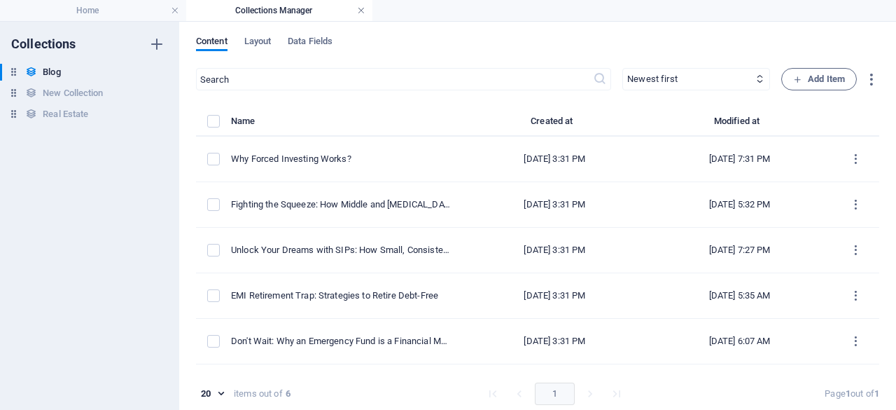
click at [363, 9] on link at bounding box center [361, 10] width 8 height 13
